Goal: Task Accomplishment & Management: Use online tool/utility

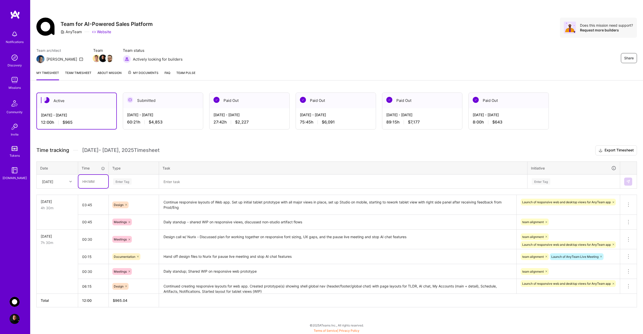
click at [94, 182] on input "text" at bounding box center [93, 181] width 30 height 13
type input "01:00"
click at [125, 181] on div "Enter Tag" at bounding box center [122, 181] width 19 height 8
click at [136, 221] on span "Documentation" at bounding box center [125, 221] width 27 height 7
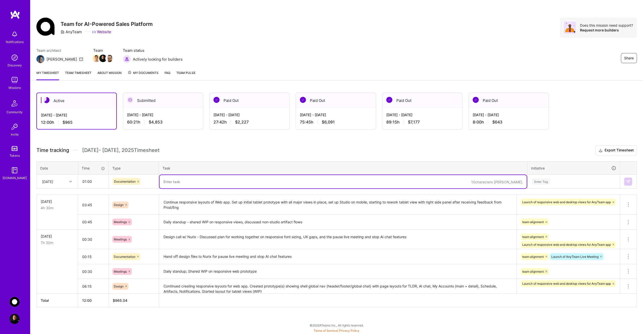
click at [183, 183] on textarea at bounding box center [342, 181] width 367 height 13
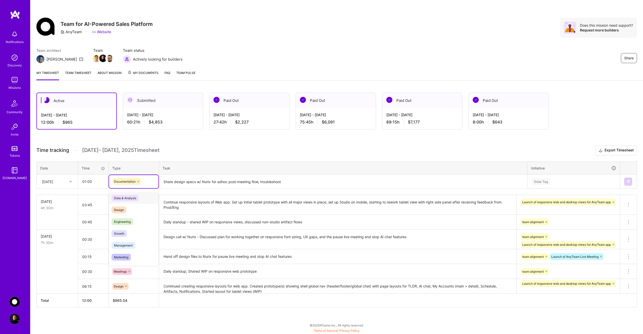
click at [145, 183] on div "Documentation" at bounding box center [134, 181] width 42 height 7
click at [288, 179] on textarea "Share design specs w/ Nurix for adhoc post-meeting flow, troubleshoot" at bounding box center [342, 181] width 367 height 13
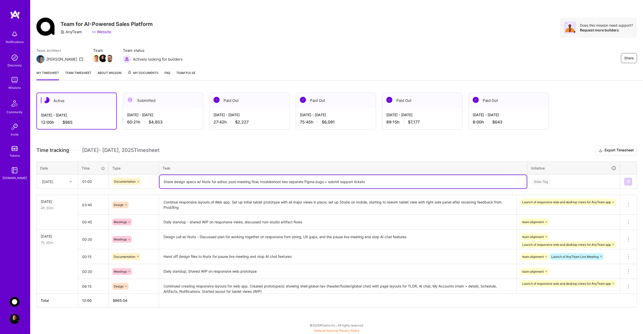
type textarea "Share design specs w/ Nurix for adhoc post-meeting flow, troubleshoot two separ…"
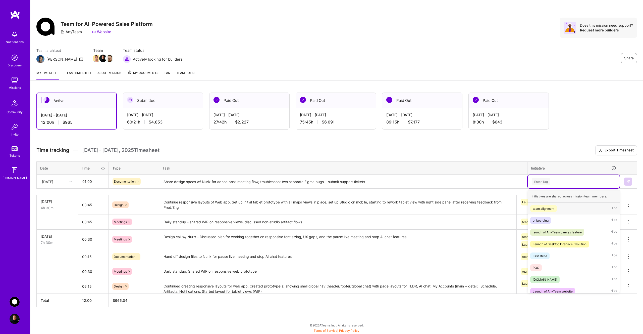
click at [542, 181] on div "Enter Tag" at bounding box center [541, 181] width 19 height 8
click at [560, 206] on div "team alignment Hide" at bounding box center [574, 208] width 92 height 12
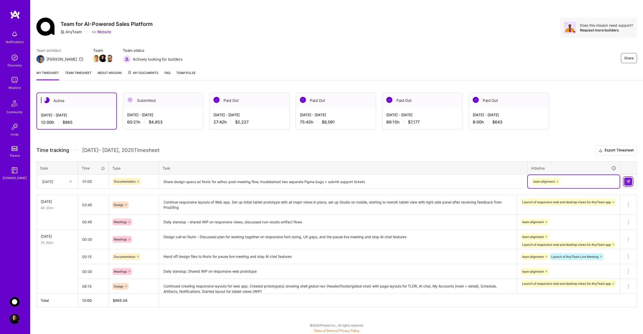
click at [626, 180] on img at bounding box center [628, 181] width 4 height 4
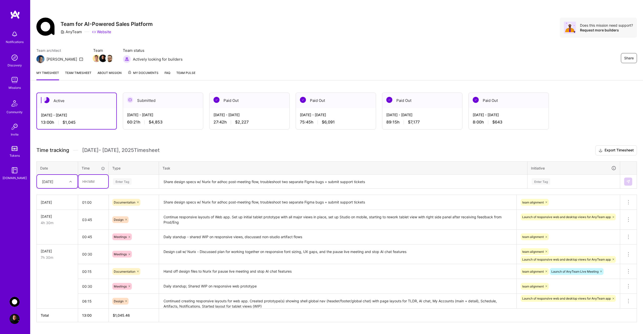
click at [93, 184] on input "text" at bounding box center [93, 181] width 30 height 13
type input "06:00"
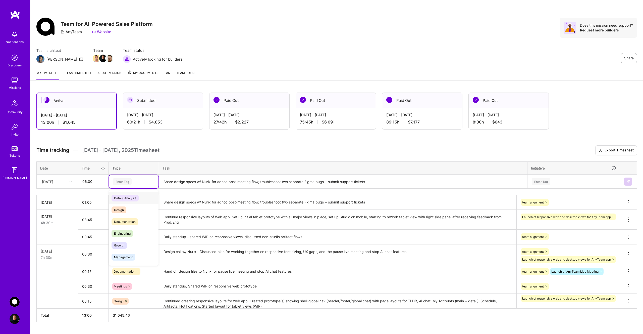
click at [119, 181] on div "Enter Tag" at bounding box center [122, 181] width 19 height 8
click at [124, 207] on span "Design" at bounding box center [119, 209] width 15 height 7
click at [183, 181] on textarea "Share design specs w/ Nurix for adhoc post-meeting flow, troubleshoot two separ…" at bounding box center [342, 181] width 367 height 13
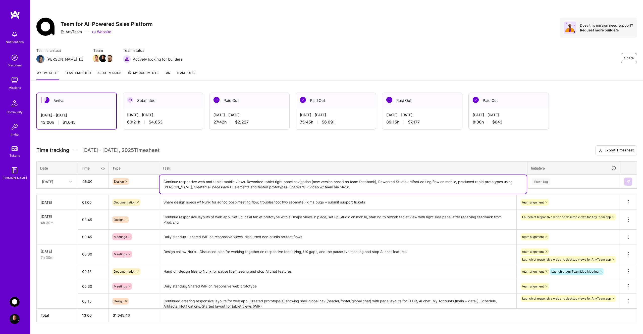
type textarea "Continue responsive web and tablet mobile views. Reworked tablet right panel na…"
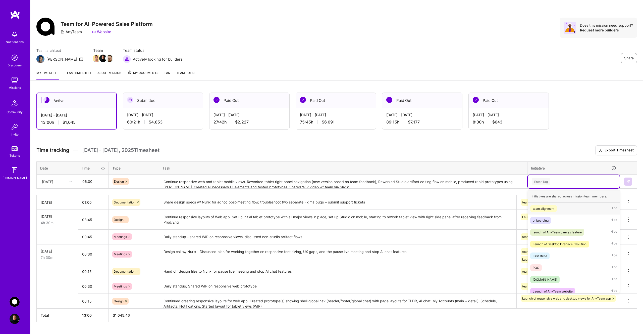
click at [540, 183] on div "Enter Tag" at bounding box center [541, 181] width 19 height 8
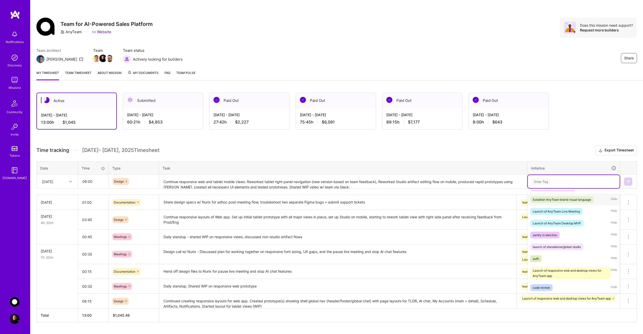
scroll to position [116, 0]
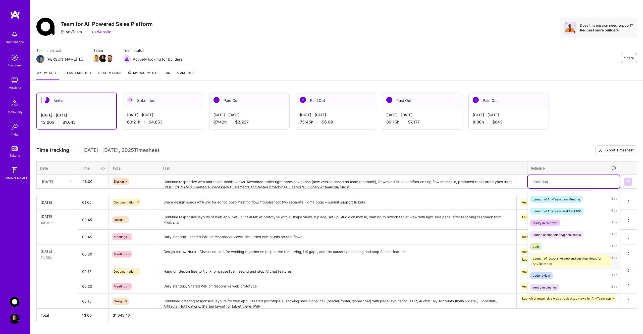
click at [572, 260] on div "Launch of responsive web and desktop views for AnyTeam app" at bounding box center [570, 260] width 75 height 11
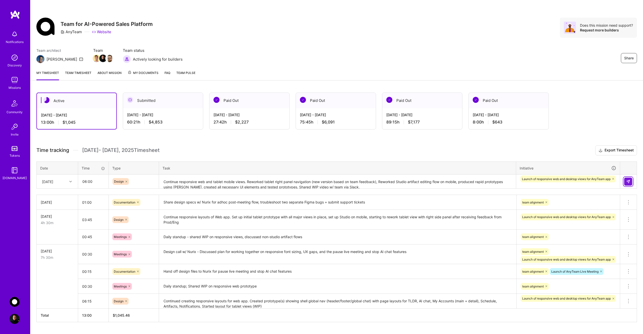
click at [628, 182] on img at bounding box center [628, 181] width 4 height 4
